Goal: Information Seeking & Learning: Learn about a topic

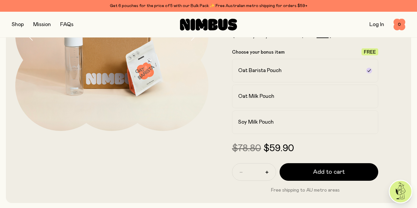
scroll to position [117, 0]
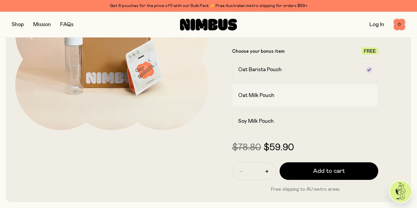
click at [254, 99] on h2 "Oat Milk Pouch" at bounding box center [256, 95] width 36 height 7
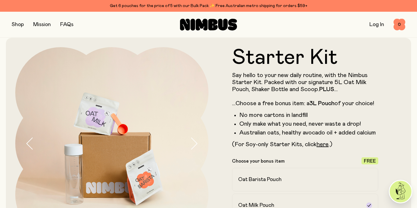
scroll to position [3, 0]
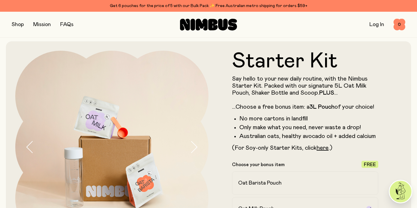
click at [198, 148] on button "button" at bounding box center [199, 147] width 19 height 193
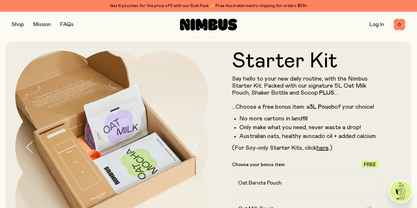
click at [196, 148] on icon "button" at bounding box center [194, 147] width 8 height 12
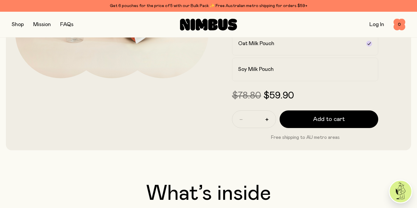
scroll to position [0, 0]
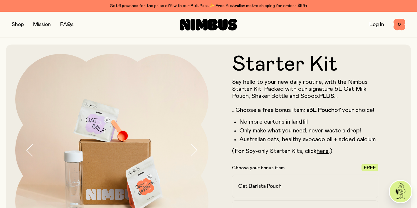
click at [67, 27] on div "FAQs" at bounding box center [66, 25] width 13 height 8
click at [67, 27] on link "FAQs" at bounding box center [66, 24] width 13 height 5
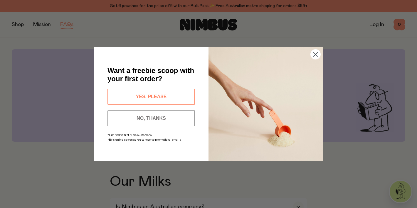
click at [315, 54] on circle "Close dialog" at bounding box center [315, 55] width 10 height 10
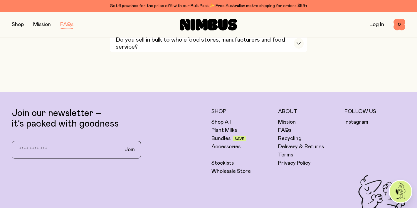
scroll to position [1127, 0]
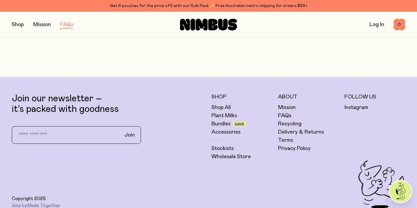
click at [288, 101] on h5 "About" at bounding box center [308, 97] width 61 height 7
click at [288, 110] on link "Mission" at bounding box center [287, 107] width 18 height 7
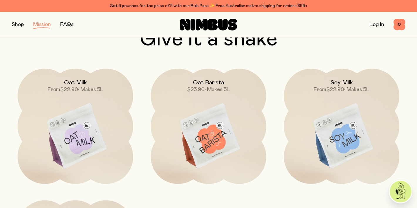
scroll to position [830, 0]
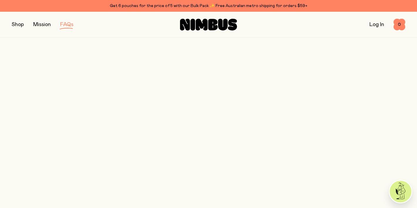
scroll to position [1127, 0]
